Goal: Task Accomplishment & Management: Complete application form

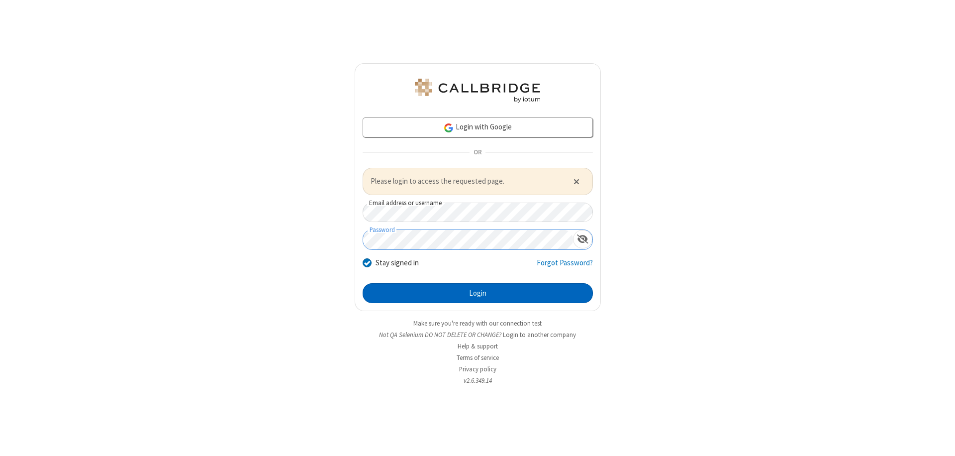
click at [477, 292] on button "Login" at bounding box center [478, 293] width 230 height 20
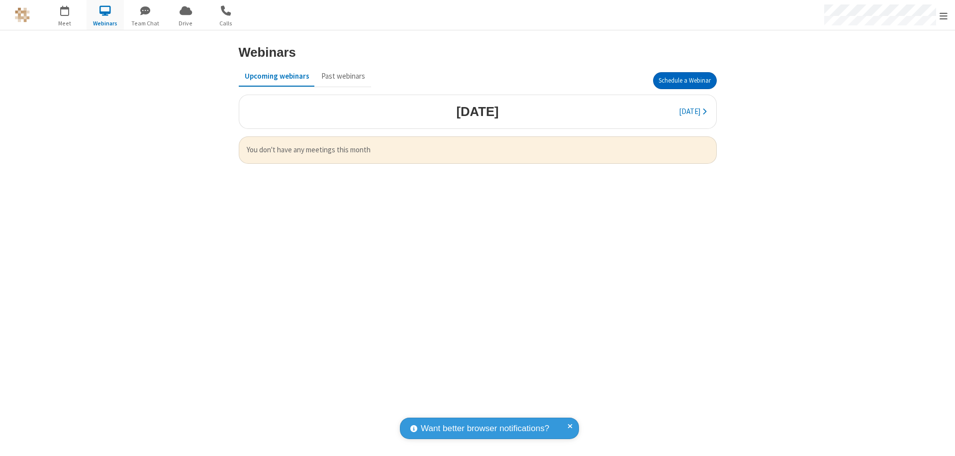
click at [684, 81] on button "Schedule a Webinar" at bounding box center [685, 80] width 64 height 17
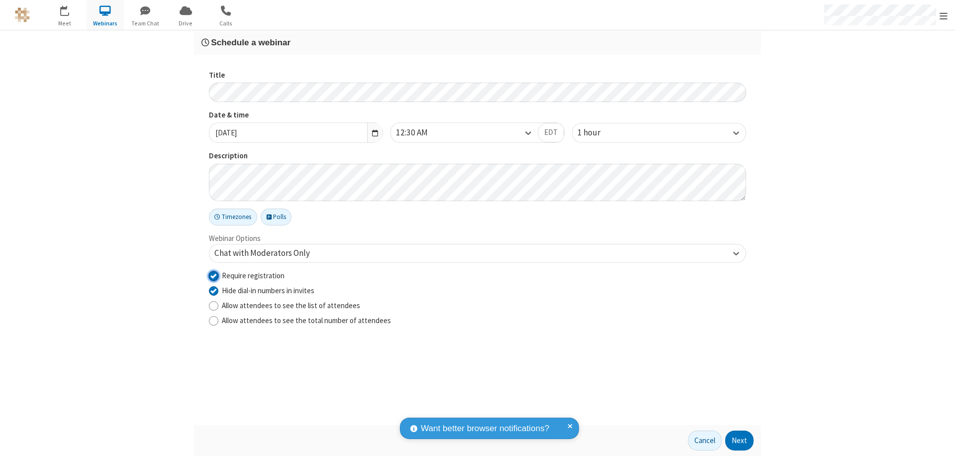
click at [213, 275] on input "Require registration" at bounding box center [213, 275] width 9 height 10
checkbox input "false"
click at [740, 440] on button "Next" at bounding box center [739, 440] width 28 height 20
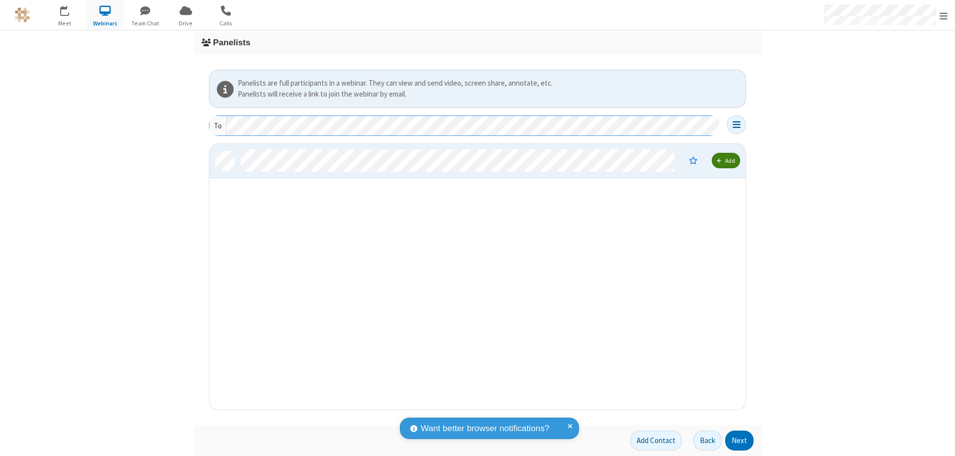
scroll to position [258, 529]
click at [740, 440] on button "Next" at bounding box center [739, 440] width 28 height 20
